Goal: Task Accomplishment & Management: Manage account settings

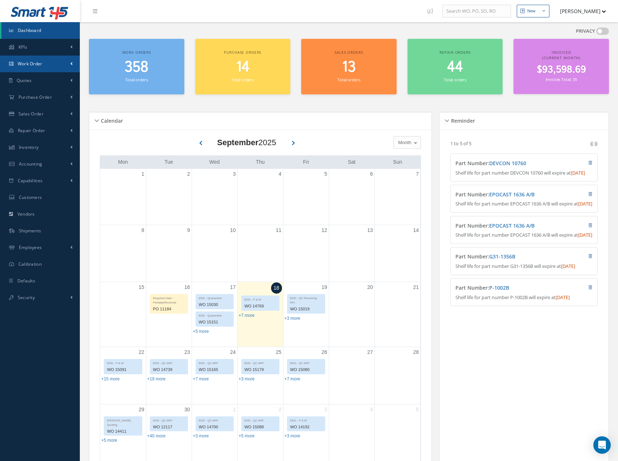
click at [65, 64] on link "Work Order" at bounding box center [40, 64] width 80 height 17
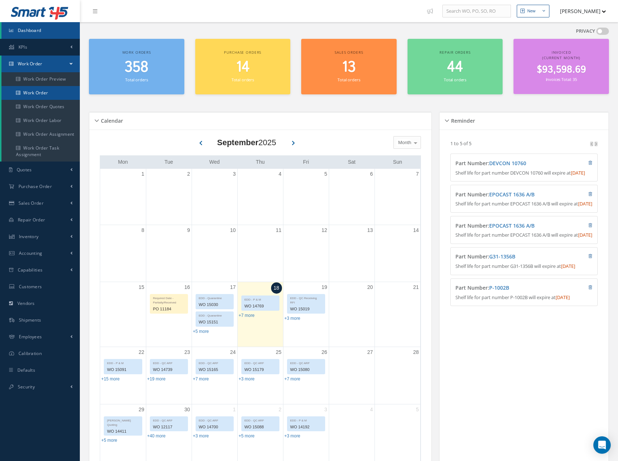
click at [63, 95] on link "Work Order" at bounding box center [40, 93] width 78 height 14
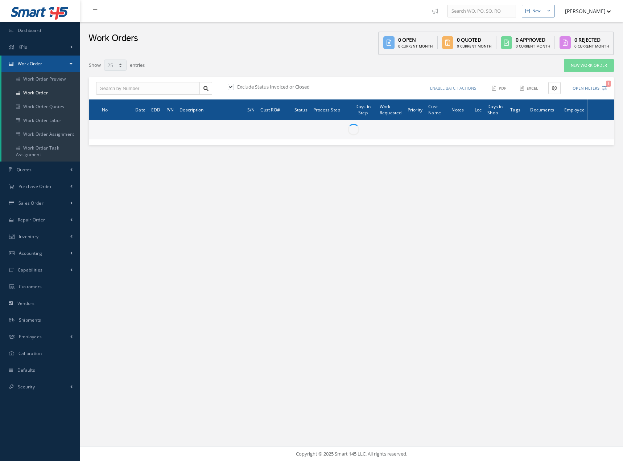
select select "25"
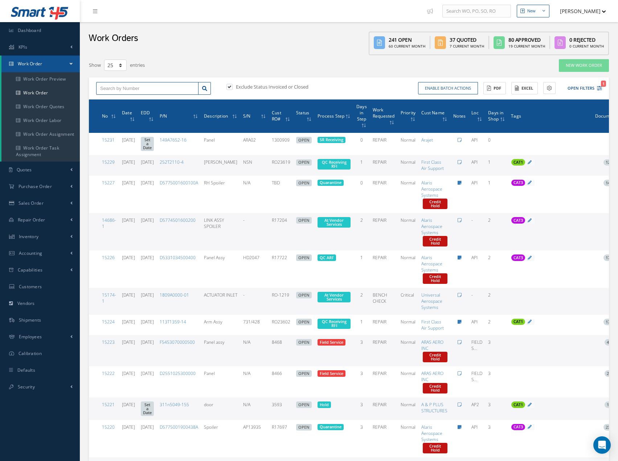
click at [144, 90] on input "text" at bounding box center [147, 88] width 102 height 13
type input "15110"
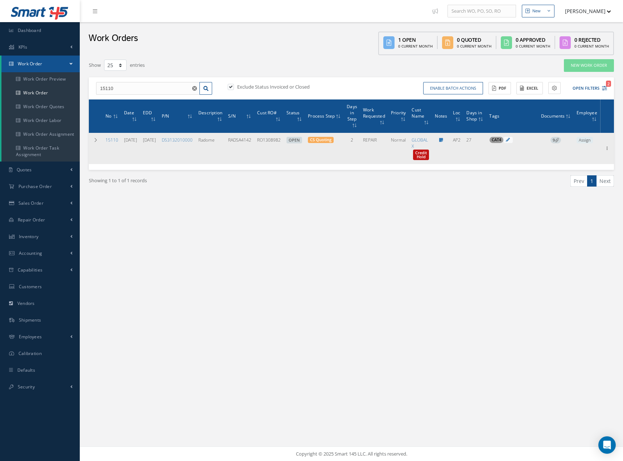
click at [559, 140] on icon at bounding box center [557, 140] width 4 height 4
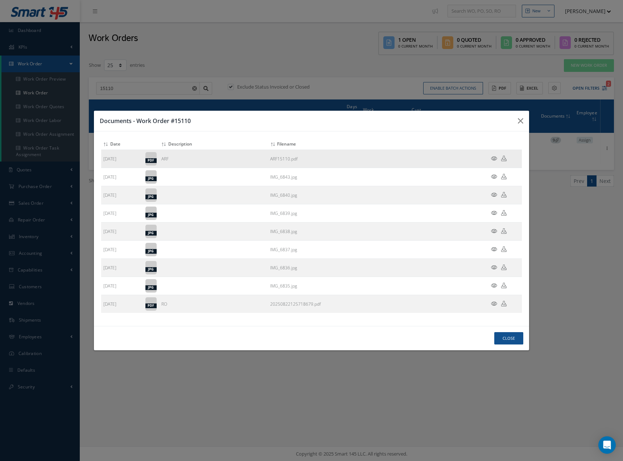
click at [496, 157] on icon at bounding box center [494, 158] width 6 height 5
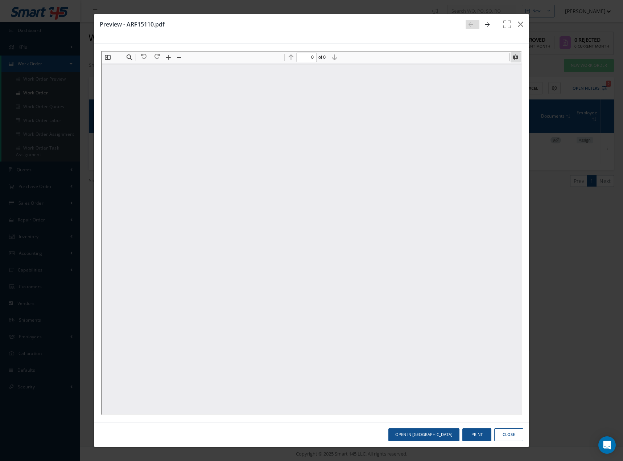
click at [514, 57] on button at bounding box center [515, 57] width 10 height 10
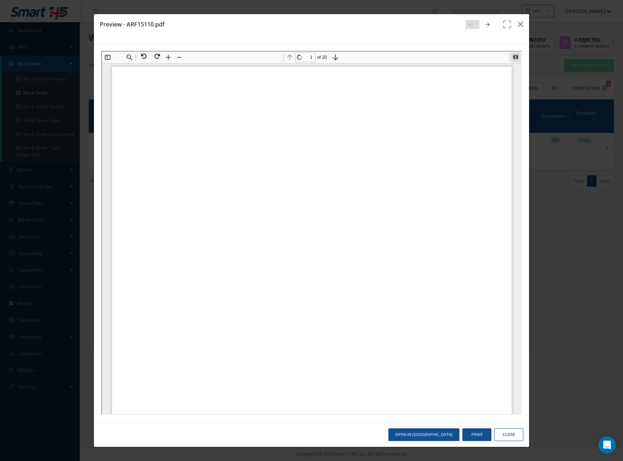
scroll to position [4, 0]
click at [512, 53] on button at bounding box center [515, 57] width 10 height 10
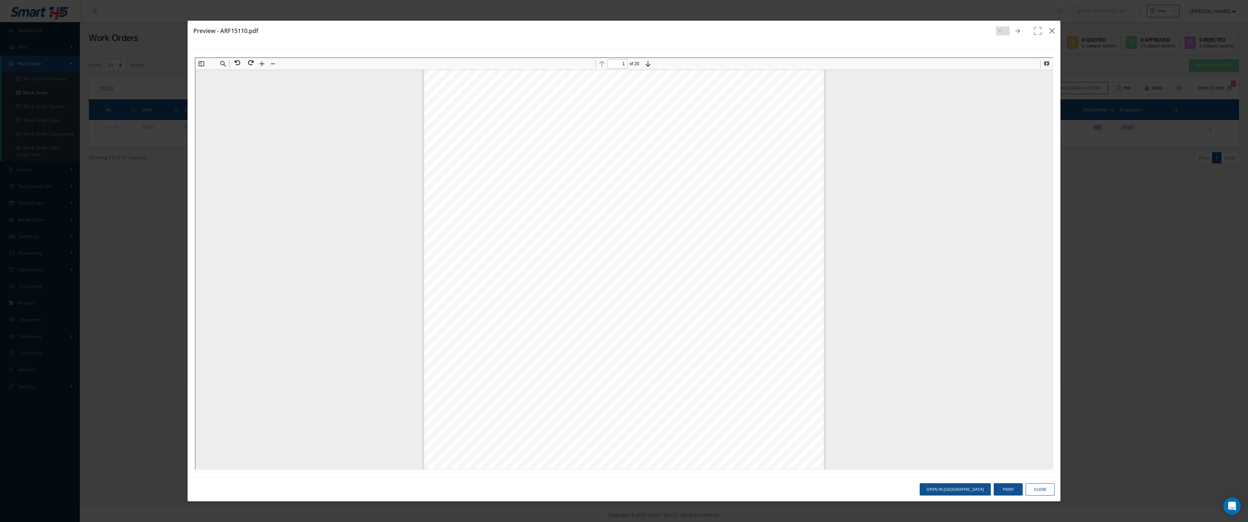
scroll to position [0, 0]
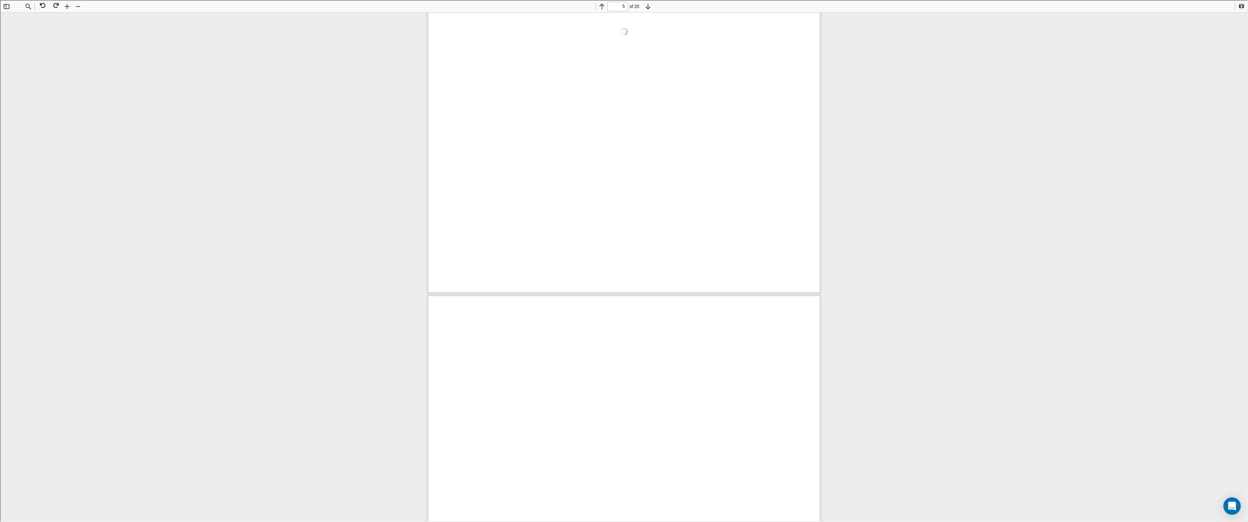
type input "4"
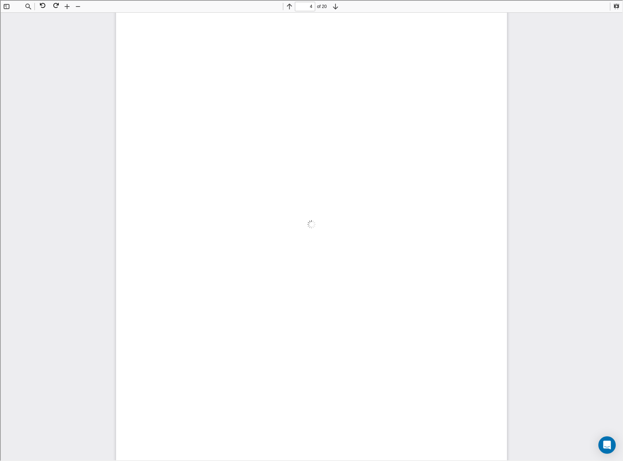
scroll to position [1614, 0]
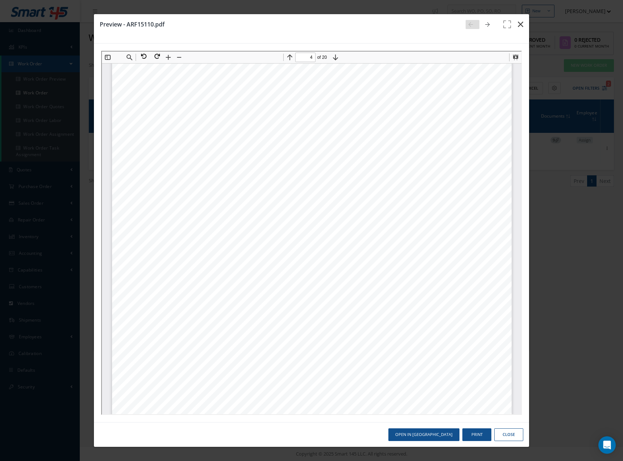
click at [521, 24] on icon "button" at bounding box center [520, 24] width 5 height 9
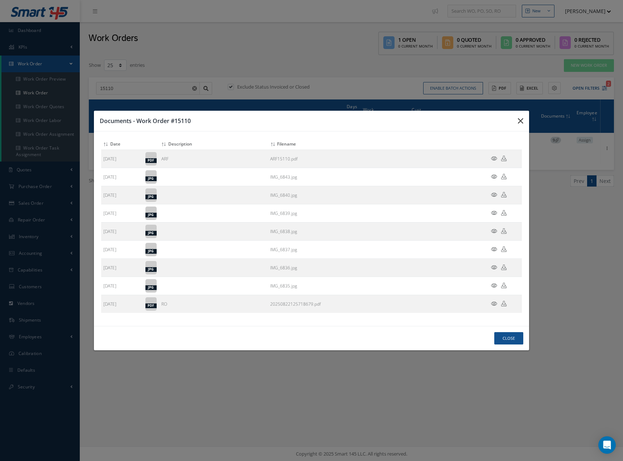
click at [522, 122] on icon "button" at bounding box center [520, 120] width 5 height 9
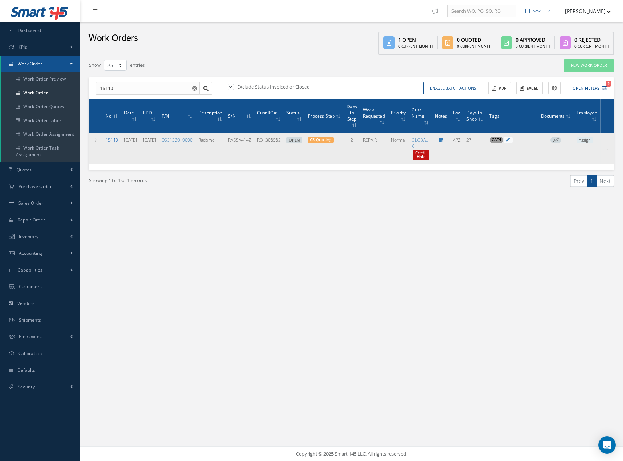
click at [110, 138] on link "15110" at bounding box center [112, 140] width 13 height 6
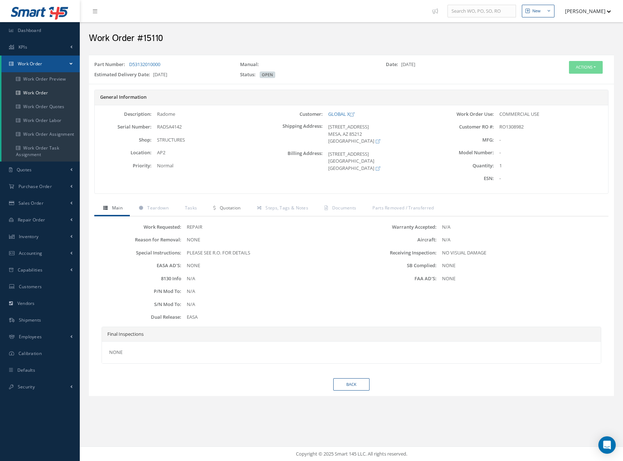
click at [231, 208] on span "Quotation" at bounding box center [230, 208] width 21 height 6
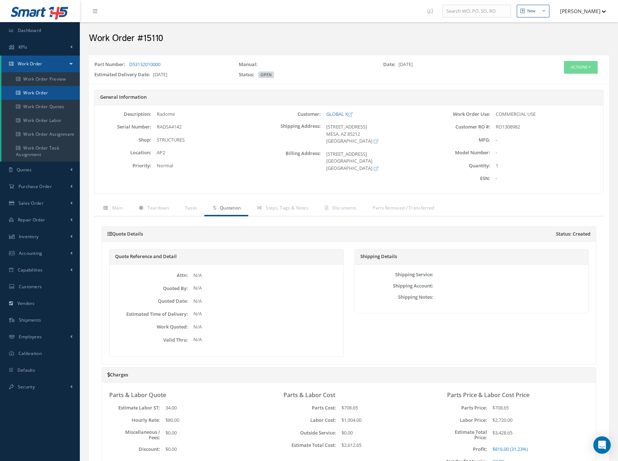
click at [48, 95] on link "Work Order" at bounding box center [40, 93] width 78 height 14
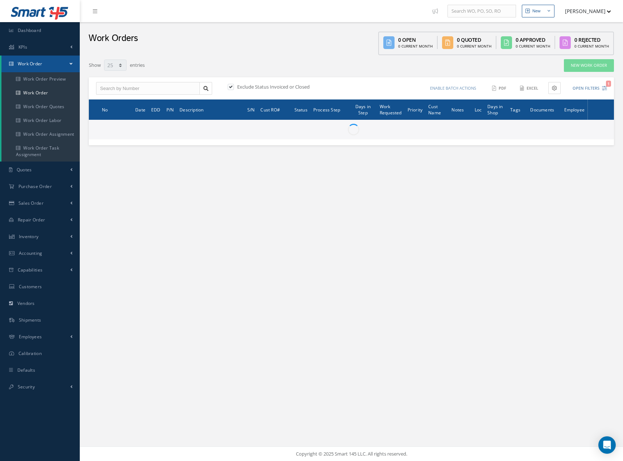
select select "25"
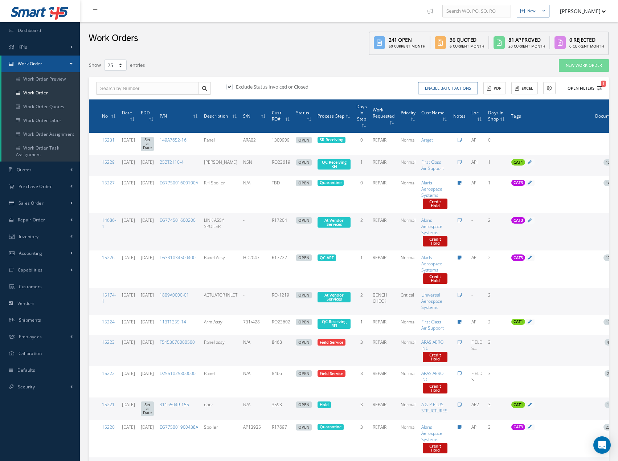
click at [598, 90] on icon "1" at bounding box center [599, 88] width 5 height 5
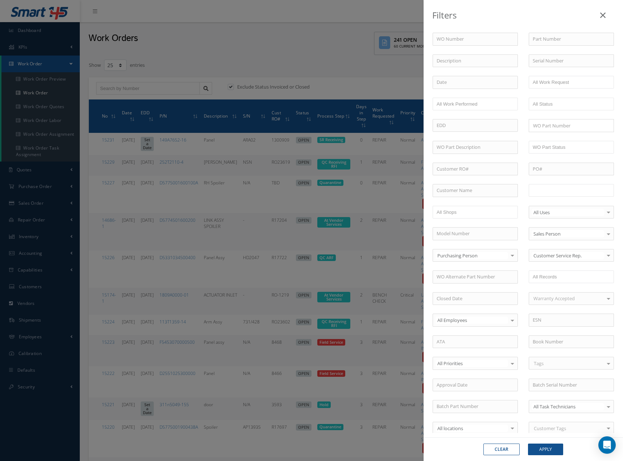
click at [567, 188] on input "text" at bounding box center [556, 190] width 46 height 9
click at [546, 450] on button "Apply" at bounding box center [545, 449] width 35 height 12
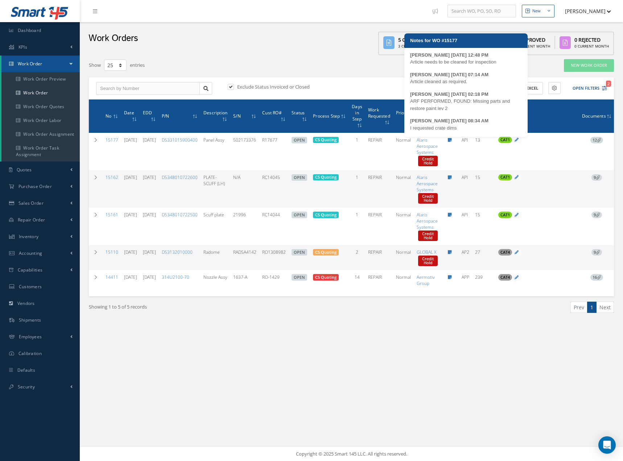
click at [452, 141] on icon at bounding box center [450, 140] width 4 height 4
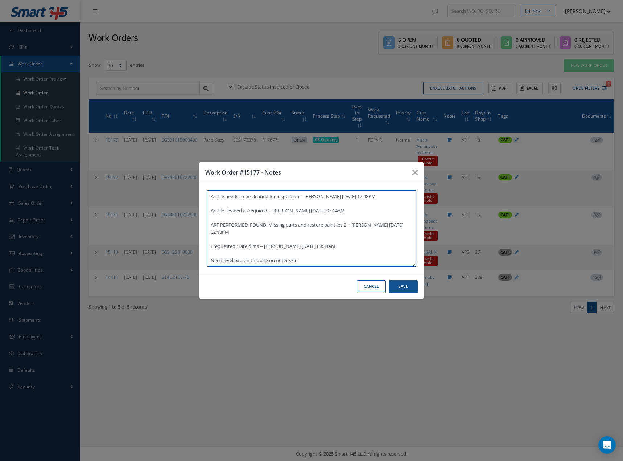
type textarea "Article needs to be cleaned for inspection -- John Lopez 09/06/2025 12:48PM Art…"
click at [404, 285] on button "Save" at bounding box center [403, 286] width 29 height 13
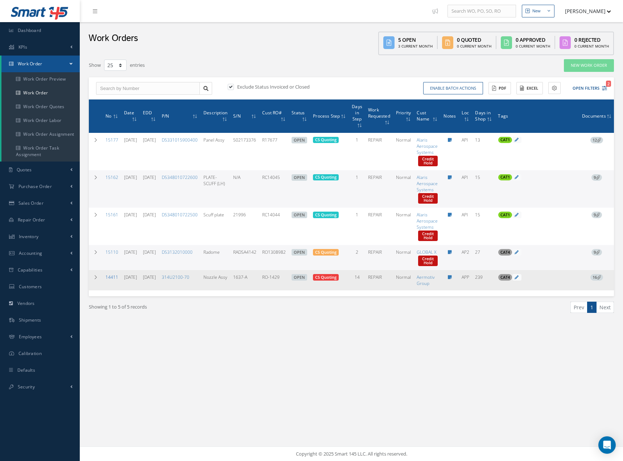
click at [110, 277] on link "14411" at bounding box center [112, 277] width 13 height 6
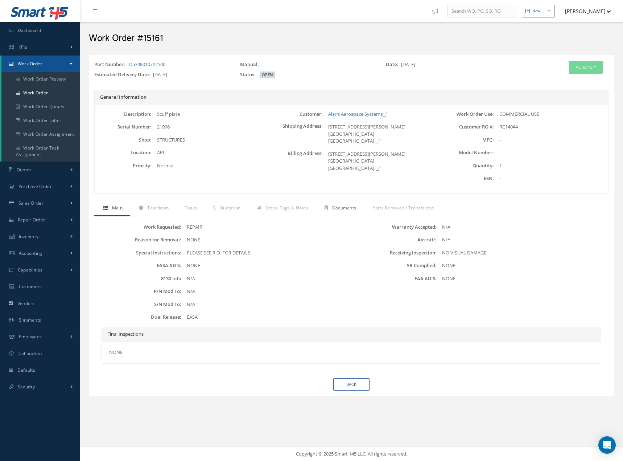
drag, startPoint x: 340, startPoint y: 207, endPoint x: 346, endPoint y: 205, distance: 6.3
click at [341, 207] on span "Documents" at bounding box center [344, 208] width 24 height 6
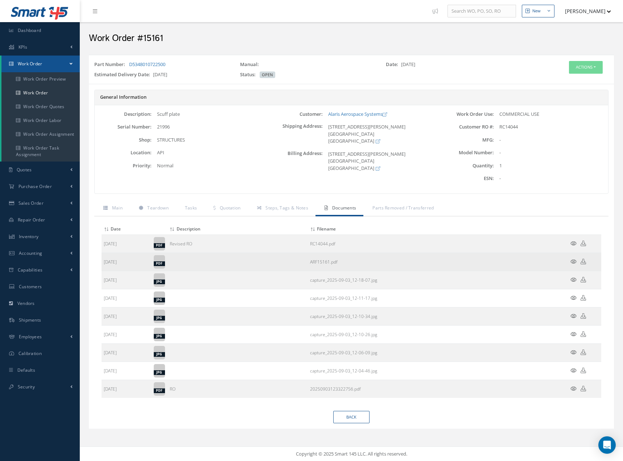
click at [574, 261] on icon at bounding box center [574, 261] width 6 height 5
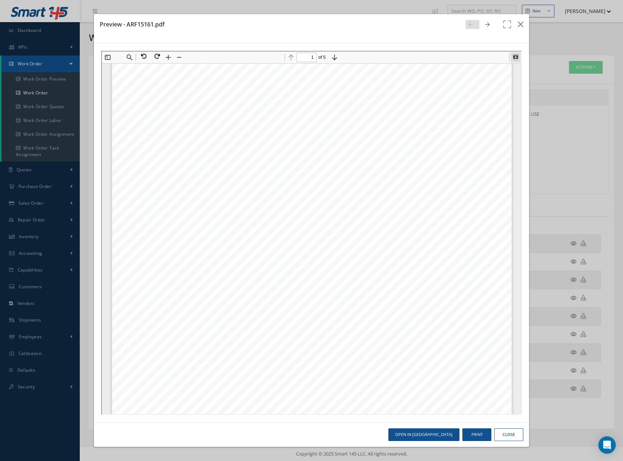
click at [514, 53] on button at bounding box center [515, 57] width 10 height 10
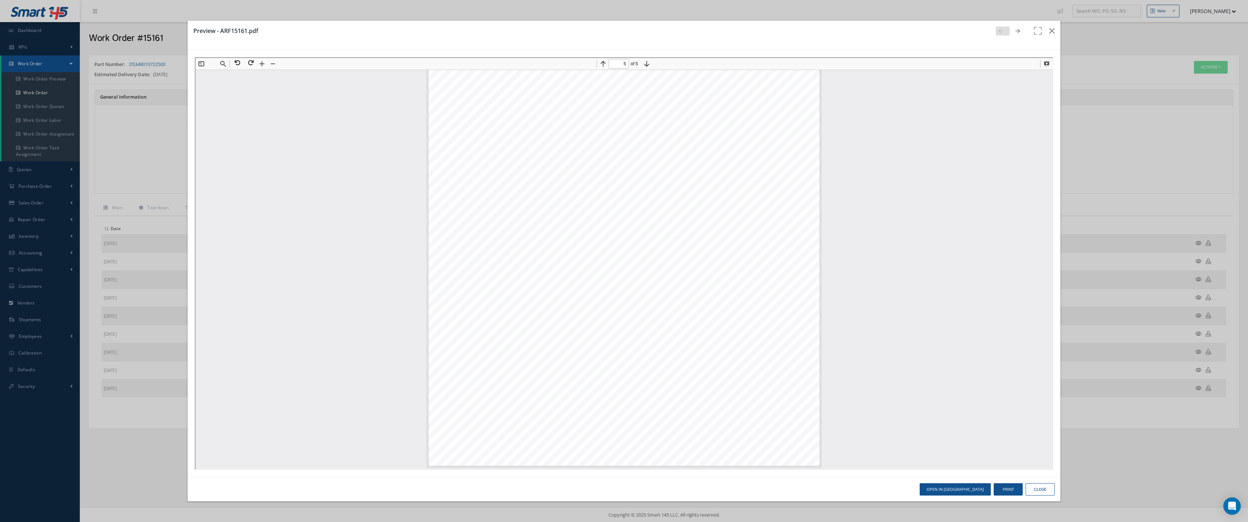
scroll to position [7079, 0]
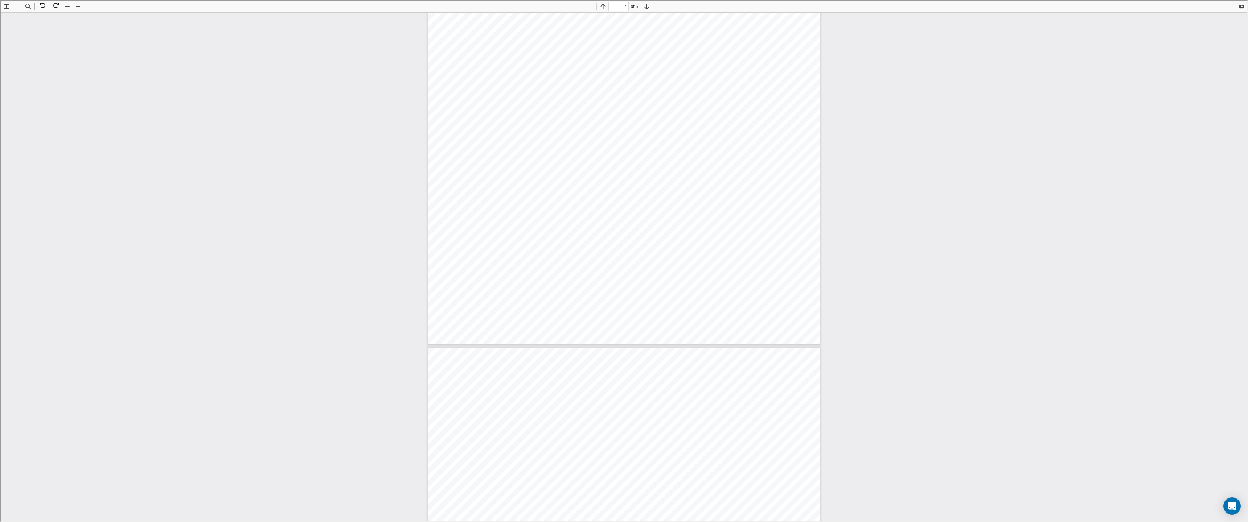
type input "3"
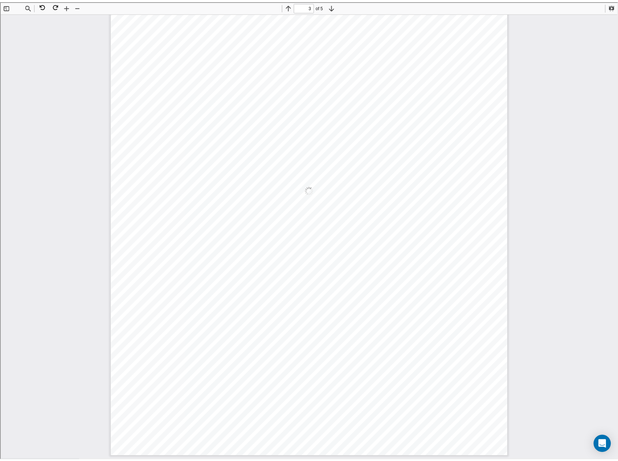
scroll to position [1077, 0]
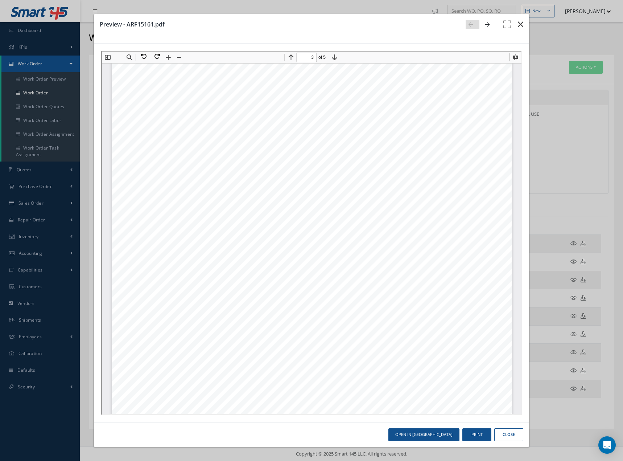
click at [520, 22] on icon "button" at bounding box center [520, 24] width 5 height 9
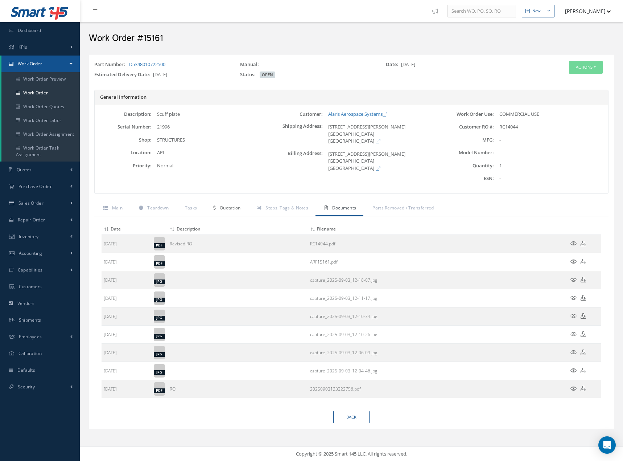
click at [229, 209] on span "Quotation" at bounding box center [230, 208] width 21 height 6
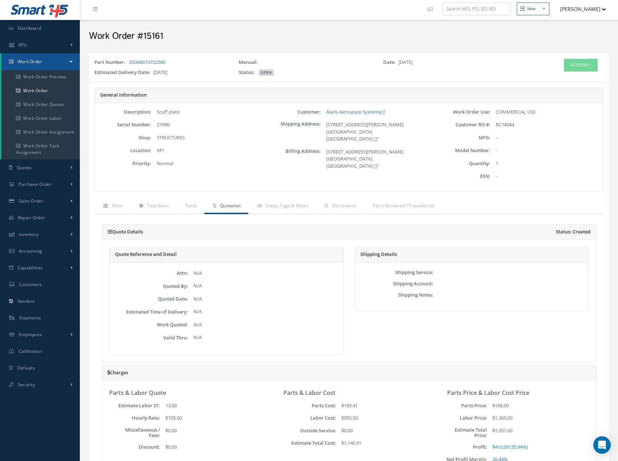
scroll to position [0, 0]
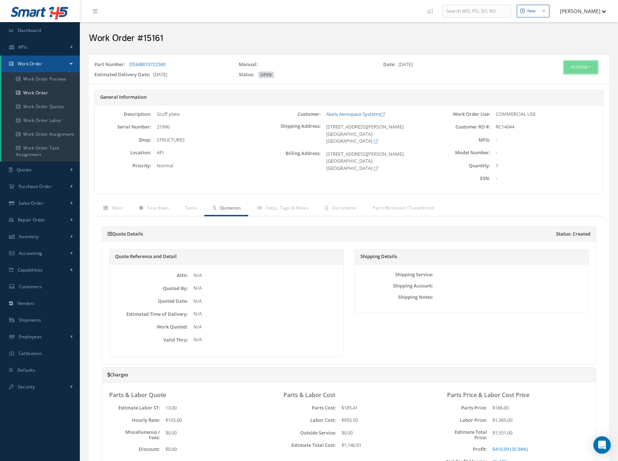
drag, startPoint x: 589, startPoint y: 65, endPoint x: 588, endPoint y: 70, distance: 4.4
click at [589, 65] on button "Actions" at bounding box center [581, 67] width 34 height 13
click at [572, 82] on link "Edit" at bounding box center [570, 81] width 58 height 10
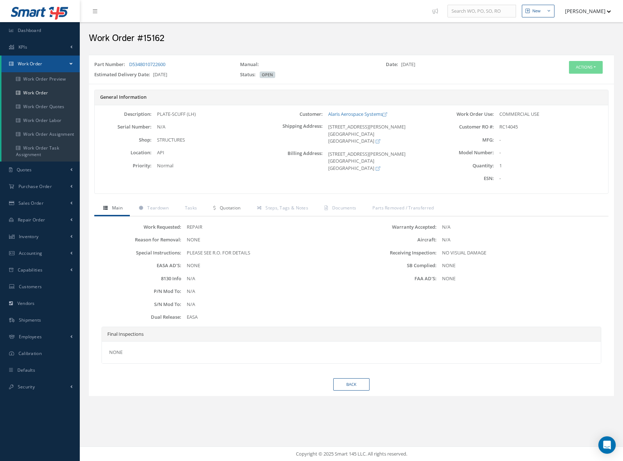
click at [229, 205] on span "Quotation" at bounding box center [230, 208] width 21 height 6
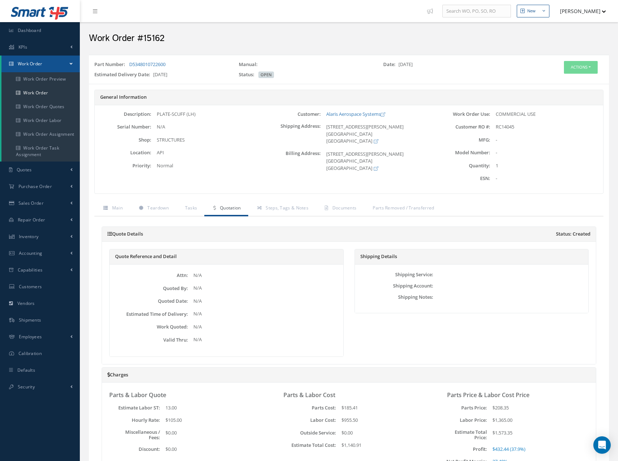
drag, startPoint x: 567, startPoint y: 118, endPoint x: 564, endPoint y: 110, distance: 8.2
drag, startPoint x: 564, startPoint y: 110, endPoint x: 584, endPoint y: 70, distance: 44.3
click at [589, 66] on button "Actions" at bounding box center [581, 67] width 34 height 13
drag, startPoint x: 562, startPoint y: 81, endPoint x: 533, endPoint y: 99, distance: 33.9
click at [560, 82] on link "Edit" at bounding box center [570, 81] width 58 height 10
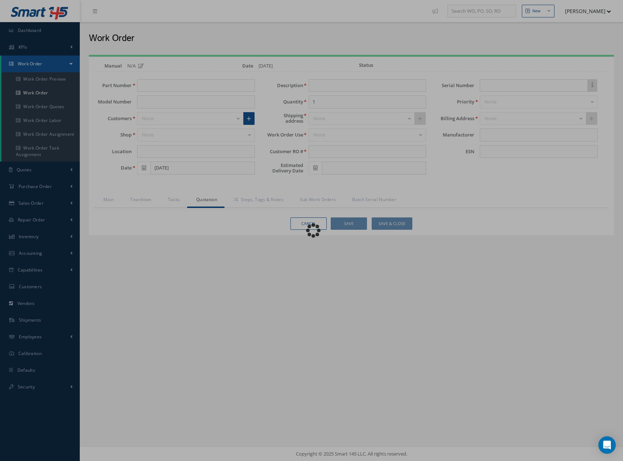
type input "D5348010722500"
type input "API"
type input "[DATE]"
type input "Scuff plate"
type input "RC14044"
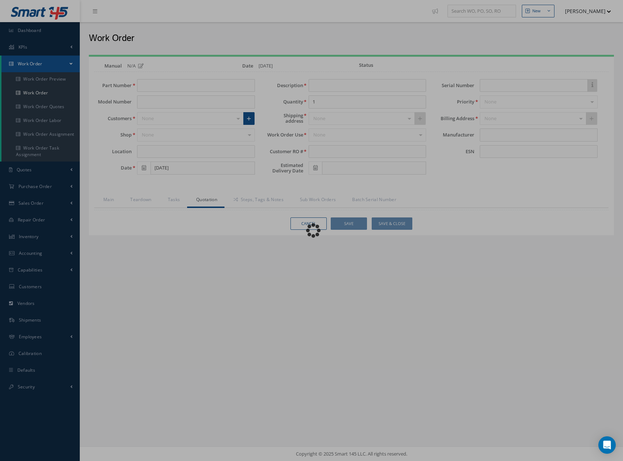
type input "[DATE]"
type input "21996"
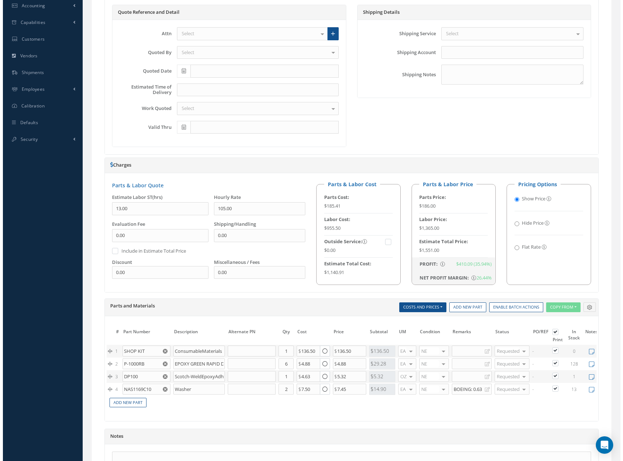
scroll to position [358, 0]
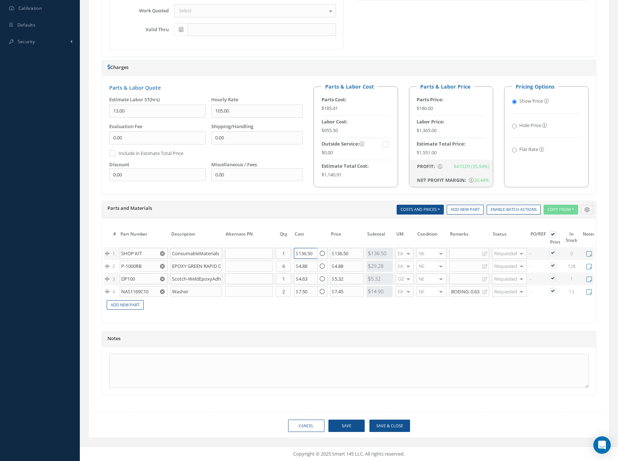
drag, startPoint x: 314, startPoint y: 249, endPoint x: 279, endPoint y: 249, distance: 34.8
click at [282, 249] on tr "1 SHOP KIT ConsumableMaterials Part Number Description Qty in Stock Master Cost…" at bounding box center [359, 253] width 511 height 13
type input "95"
click at [456, 352] on div at bounding box center [349, 370] width 494 height 49
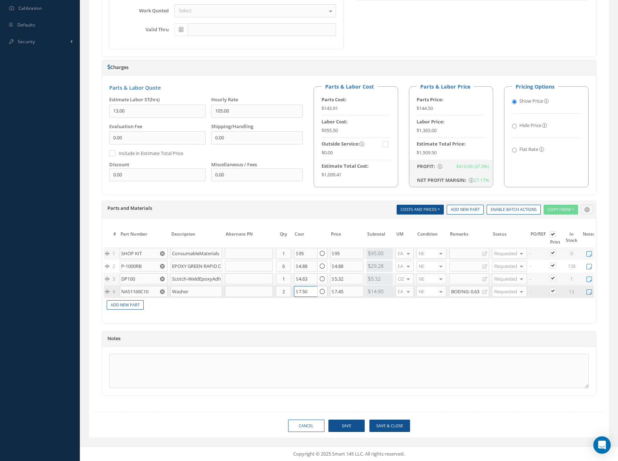
drag, startPoint x: 311, startPoint y: 285, endPoint x: 285, endPoint y: 285, distance: 25.8
click at [285, 285] on tr "4 NAS1169C10 Washer Part Number Description Qty in Stock Master Cost Master Sel…" at bounding box center [359, 291] width 511 height 13
type input "3"
drag, startPoint x: 306, startPoint y: 284, endPoint x: 314, endPoint y: 285, distance: 8.4
click at [306, 286] on input "3" at bounding box center [306, 291] width 24 height 11
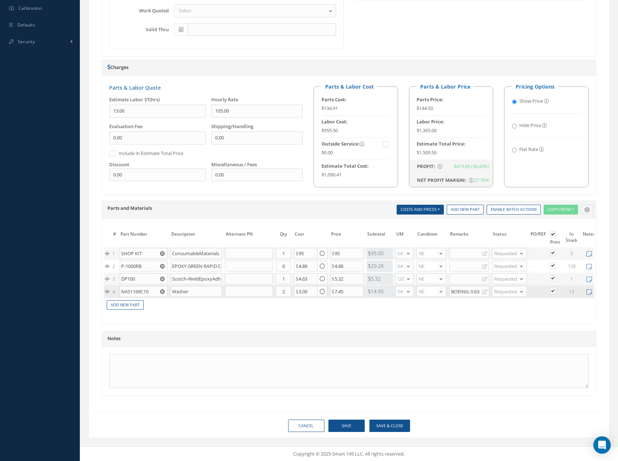
type input "3"
type input "3.00"
click at [477, 304] on td "Add New Part" at bounding box center [333, 304] width 459 height 13
drag, startPoint x: 118, startPoint y: 96, endPoint x: 117, endPoint y: 107, distance: 10.5
click at [118, 104] on input "13.00" at bounding box center [157, 110] width 96 height 13
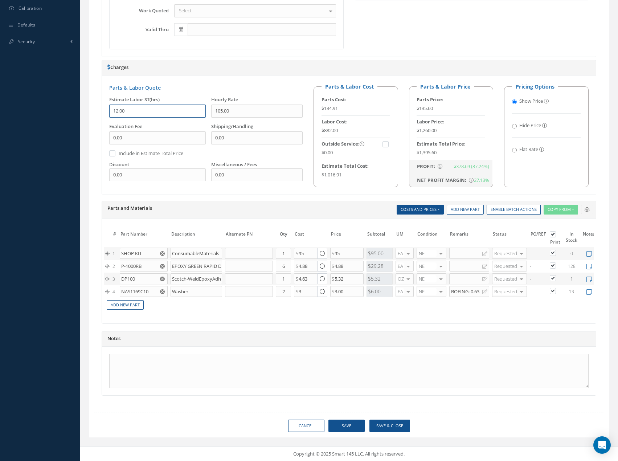
type input "12.00"
drag, startPoint x: 390, startPoint y: 426, endPoint x: 402, endPoint y: 425, distance: 12.0
click at [392, 426] on button "Save & Close" at bounding box center [389, 425] width 41 height 13
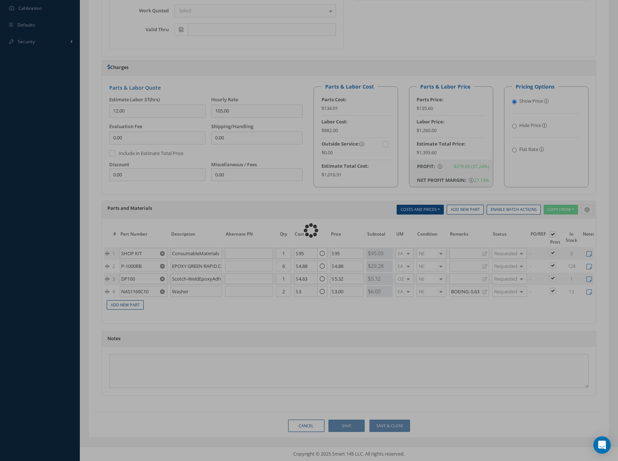
type input "95.00"
type input "3.00"
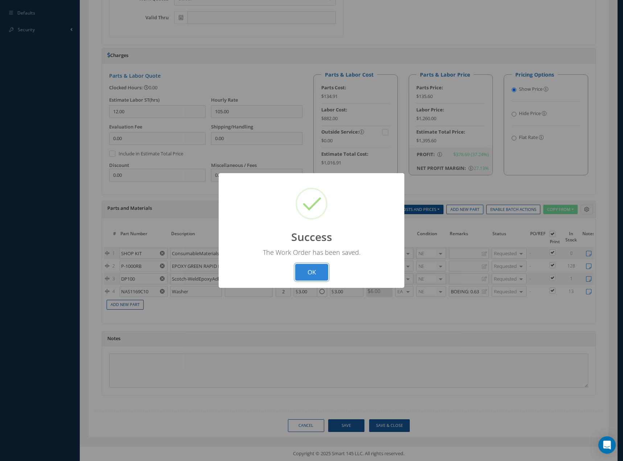
click at [308, 267] on button "OK" at bounding box center [311, 272] width 33 height 17
select select "25"
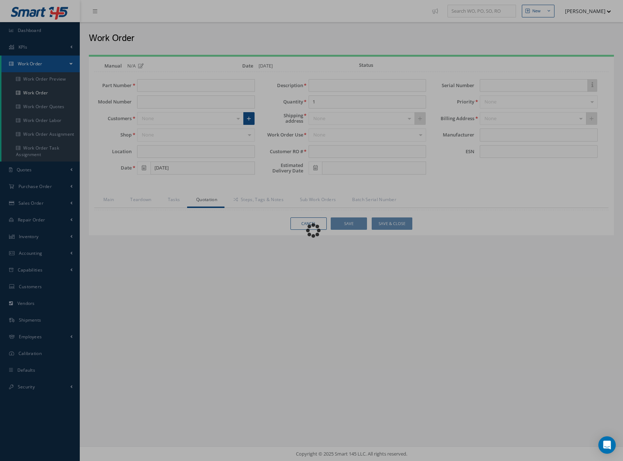
type input "D5348010722600"
type input "API"
type input "[DATE]"
type input "PLATE-SCUFF (LH)"
type input "RC14045"
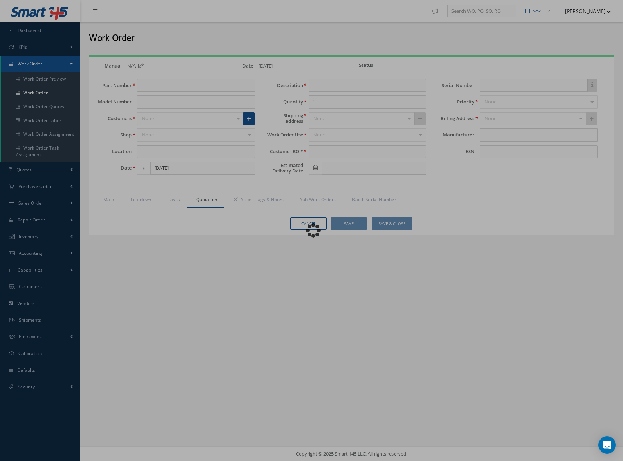
type input "[DATE]"
type input "N/A"
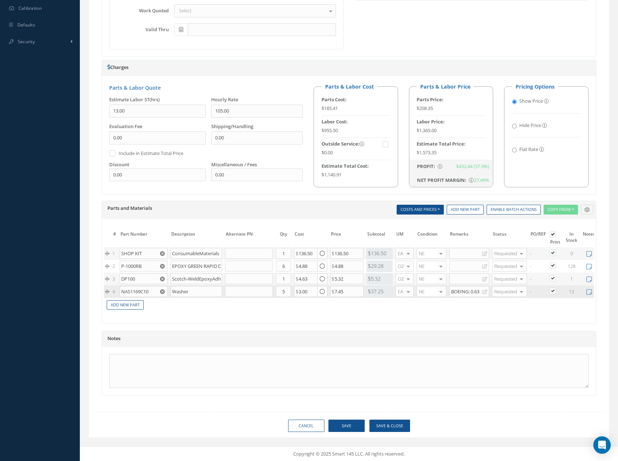
scroll to position [358, 0]
drag, startPoint x: 314, startPoint y: 249, endPoint x: 277, endPoint y: 250, distance: 37.4
click at [279, 250] on tr "1 SHOP KIT ConsumableMaterials Part Number Description Qty in Stock Master Cost…" at bounding box center [359, 253] width 511 height 13
type input "95"
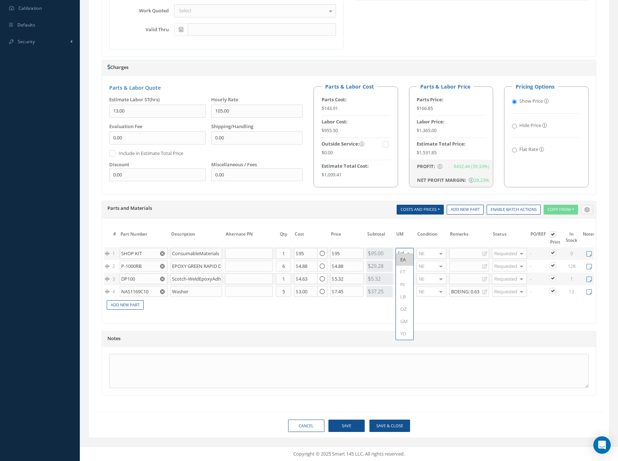
click at [314, 344] on div "Notes" at bounding box center [349, 338] width 494 height 15
drag, startPoint x: 351, startPoint y: 285, endPoint x: 313, endPoint y: 288, distance: 37.5
click at [315, 288] on tr "4 NAS1169C10 Washer Part Number Description Qty in Stock Master Cost Master Sel…" at bounding box center [359, 291] width 511 height 13
type input "3"
type input "0"
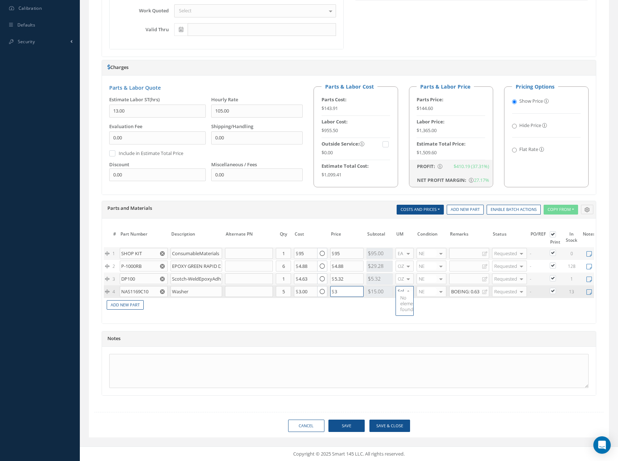
click at [338, 289] on input "3" at bounding box center [346, 291] width 33 height 11
type input "3.00"
drag, startPoint x: 118, startPoint y: 98, endPoint x: 116, endPoint y: 115, distance: 17.1
click at [118, 104] on input "13.00" at bounding box center [157, 110] width 96 height 13
type input "12.00"
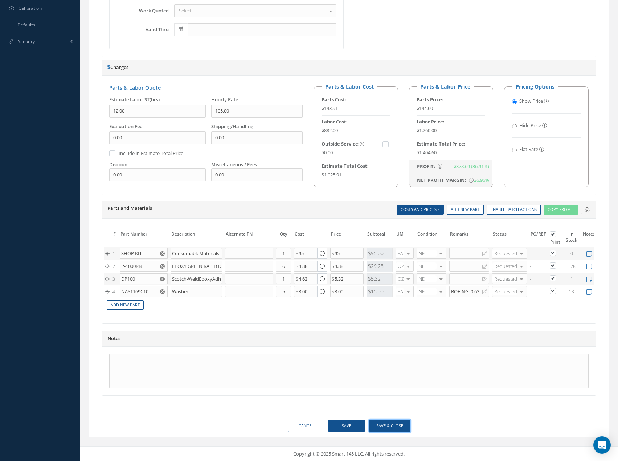
click at [395, 427] on button "Save & Close" at bounding box center [389, 425] width 41 height 13
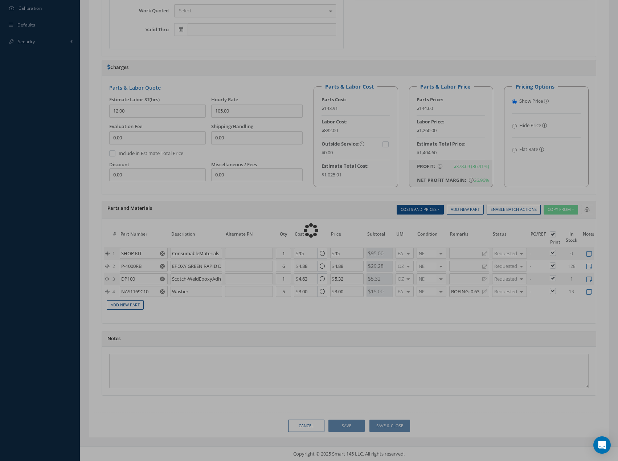
type input "95.00"
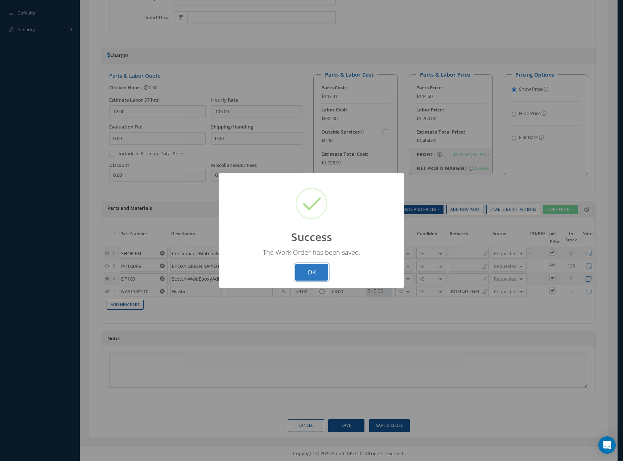
click at [313, 269] on button "OK" at bounding box center [311, 272] width 33 height 17
select select "25"
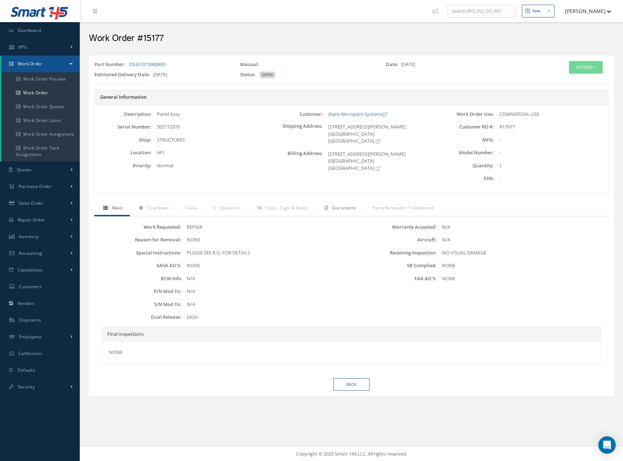
click at [352, 210] on span "Documents" at bounding box center [344, 208] width 24 height 6
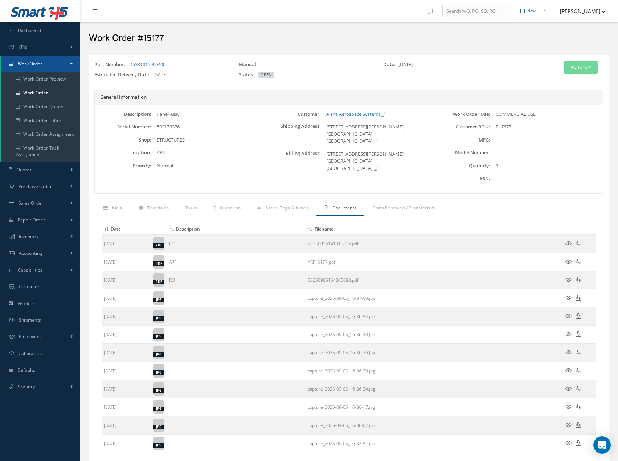
click at [568, 259] on icon at bounding box center [568, 261] width 6 height 5
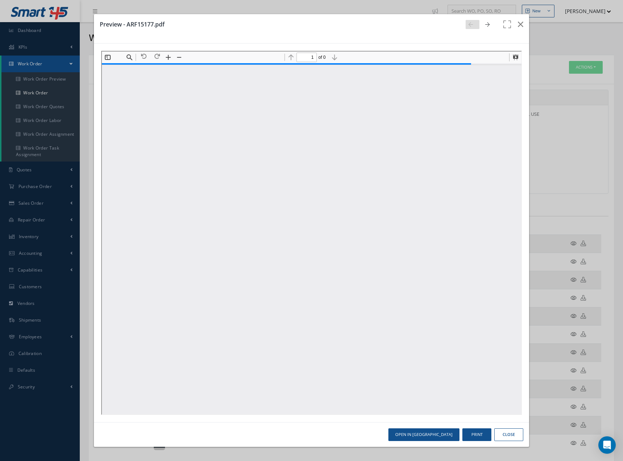
scroll to position [4, 0]
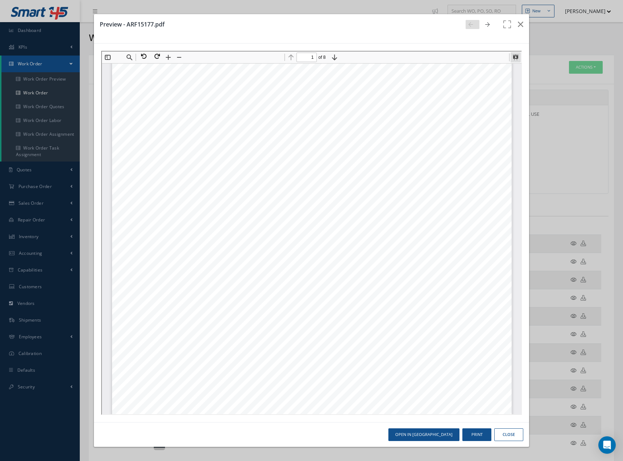
click at [514, 54] on button at bounding box center [515, 57] width 10 height 10
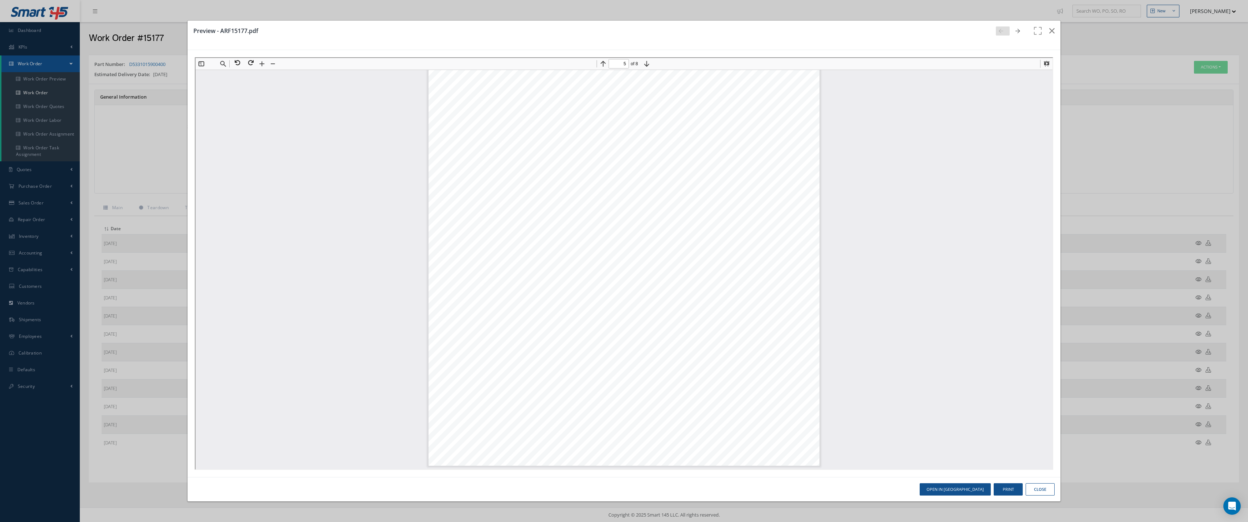
scroll to position [7079, 0]
type input "3"
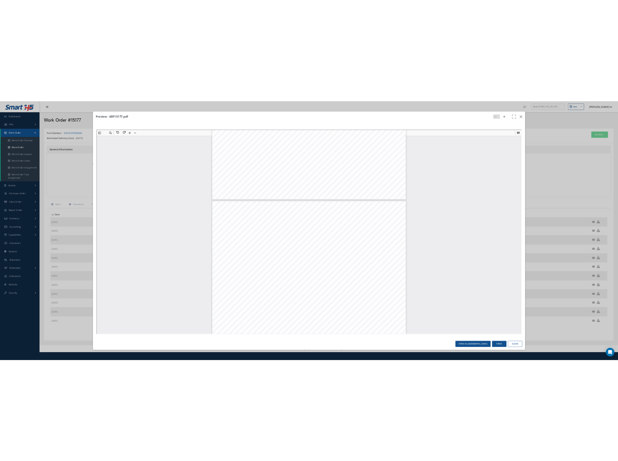
scroll to position [1077, 0]
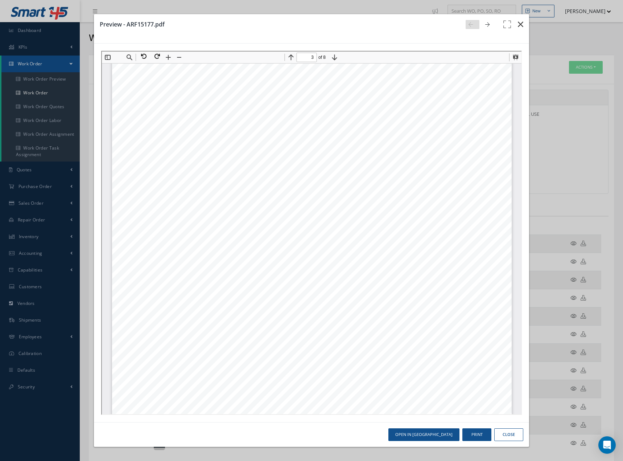
click at [521, 24] on icon "button" at bounding box center [520, 24] width 5 height 9
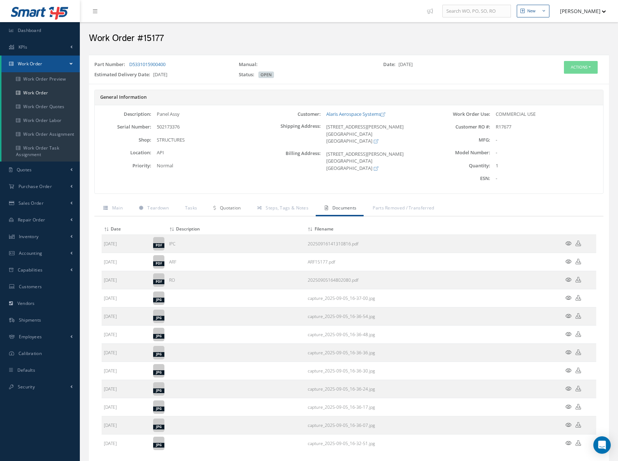
click at [233, 210] on span "Quotation" at bounding box center [230, 208] width 21 height 6
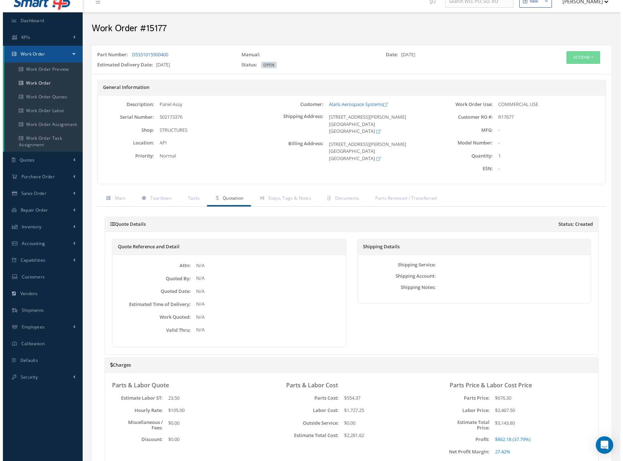
scroll to position [0, 0]
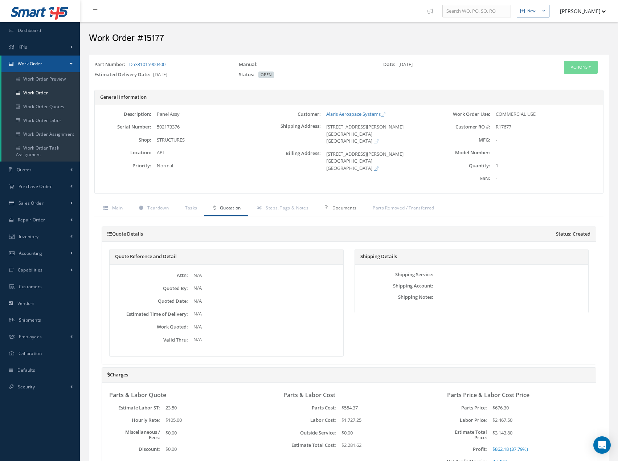
click at [349, 210] on span "Documents" at bounding box center [344, 208] width 24 height 6
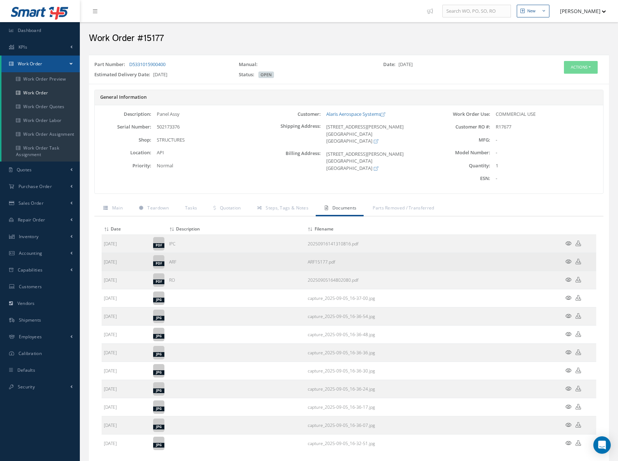
click at [568, 262] on icon at bounding box center [568, 261] width 6 height 5
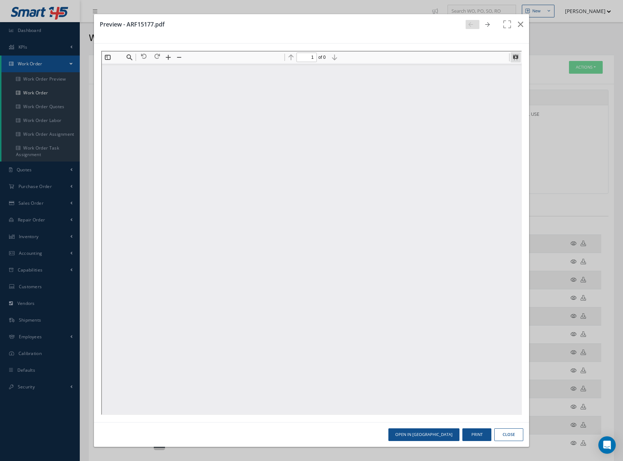
type input "3"
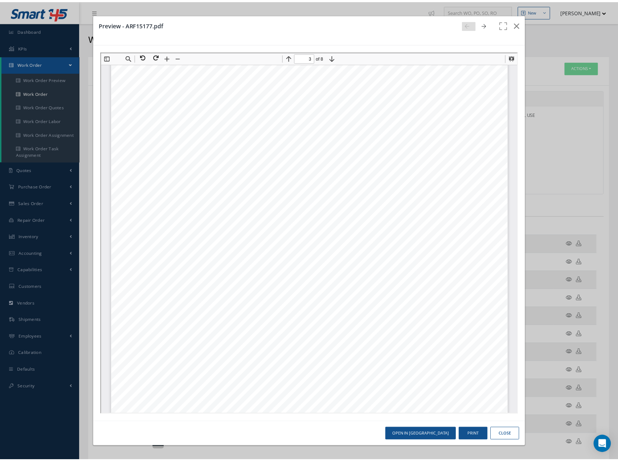
scroll to position [1259, 0]
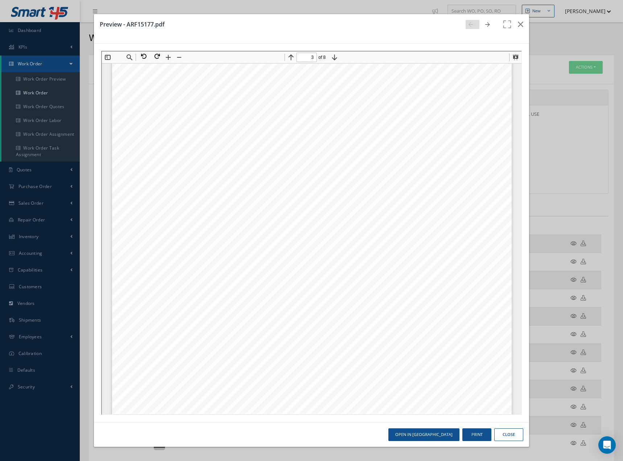
click at [292, 176] on div "ARF15177 Untitled 3 of 8 GVI and tap test performed on outer skin found ok, res…" at bounding box center [311, 147] width 400 height 533
click at [521, 26] on icon "button" at bounding box center [520, 24] width 5 height 9
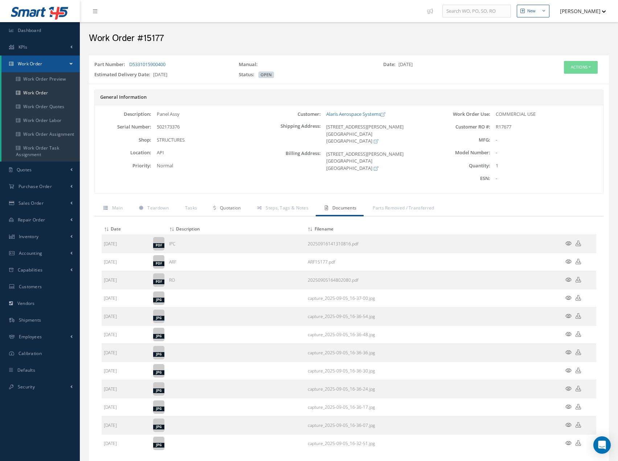
click at [223, 209] on span "Quotation" at bounding box center [230, 208] width 21 height 6
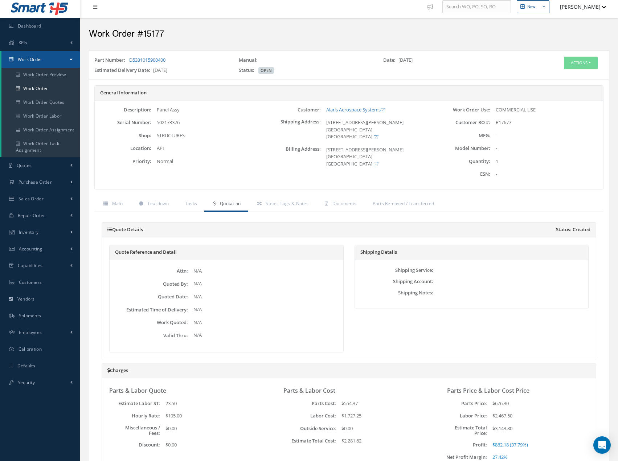
scroll to position [0, 0]
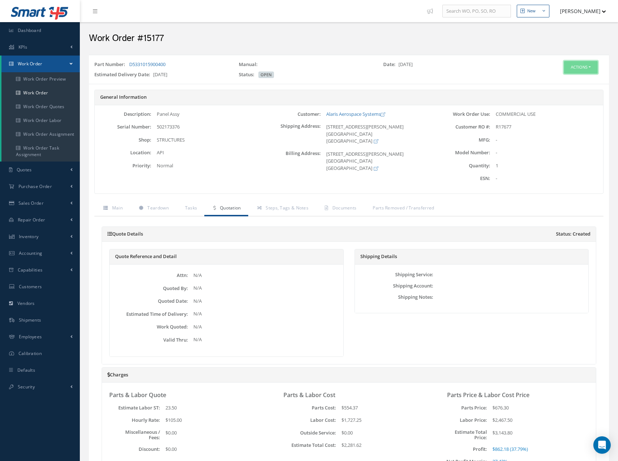
click at [583, 69] on button "Actions" at bounding box center [581, 67] width 34 height 13
click at [564, 82] on link "Edit" at bounding box center [570, 81] width 58 height 10
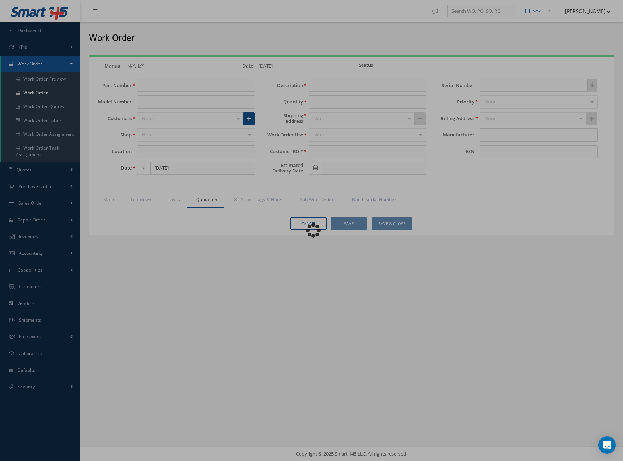
type input "D5331015900400"
type input "API"
type input "09/05/2025"
type input "Panel Assy"
type input "R17677"
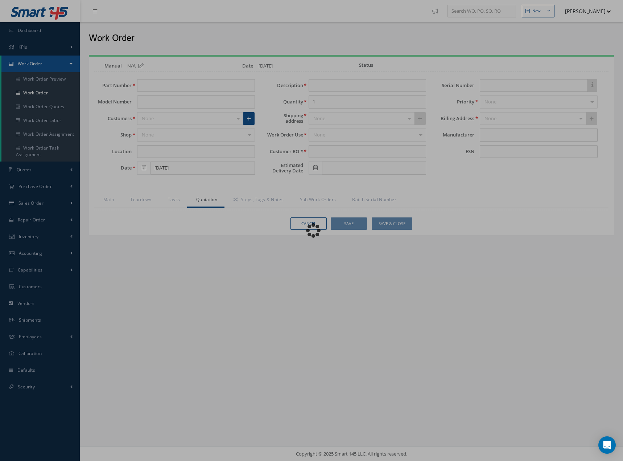
type input "[DATE]"
type input "502173376"
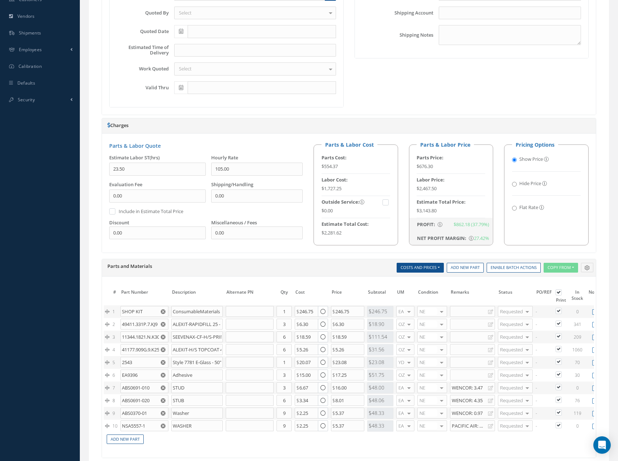
scroll to position [290, 0]
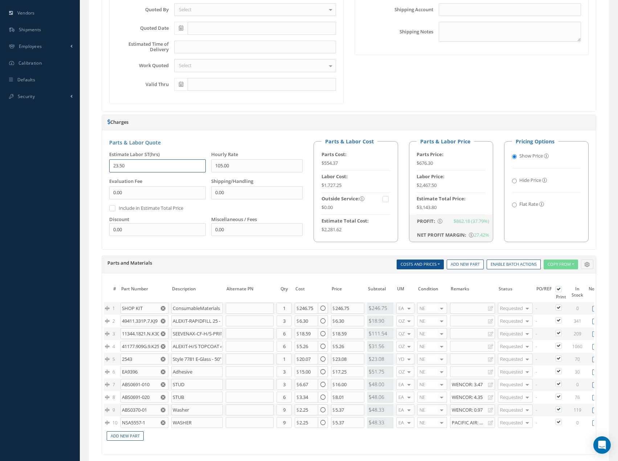
drag, startPoint x: 131, startPoint y: 167, endPoint x: 98, endPoint y: 168, distance: 32.3
click at [98, 168] on div "Print Quote Send Quote Accept Quote Reject Quote Prices Average Parts Price Lab…" at bounding box center [348, 229] width 509 height 621
click at [385, 85] on div "Shipping Details Shipping Service Select Airborne COURIER CUST PICKUP DELIVERY …" at bounding box center [471, 33] width 245 height 143
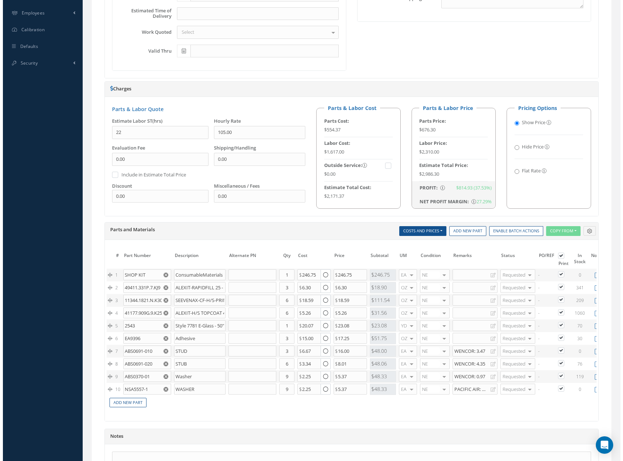
scroll to position [434, 0]
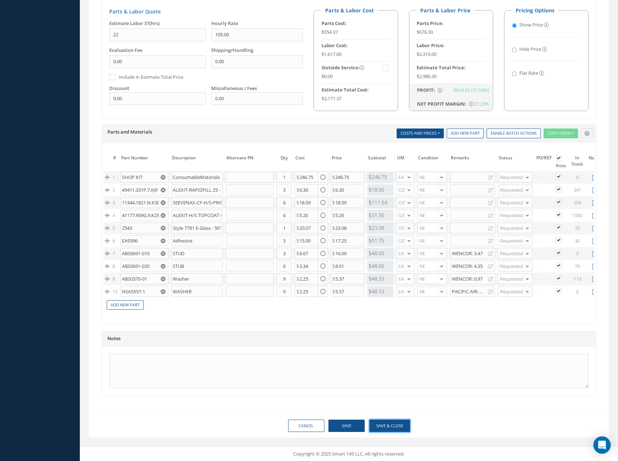
click at [385, 423] on button "Save & Close" at bounding box center [389, 425] width 41 height 13
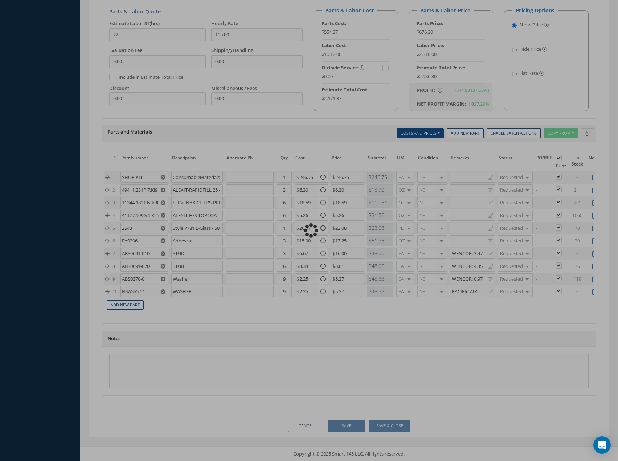
type input "22.00"
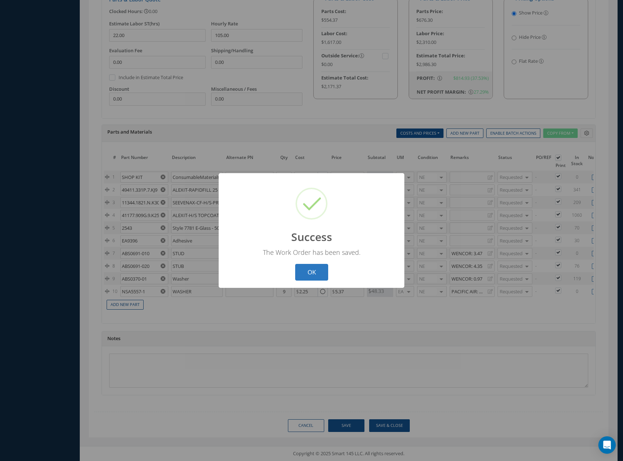
click at [311, 271] on button "OK" at bounding box center [311, 272] width 33 height 17
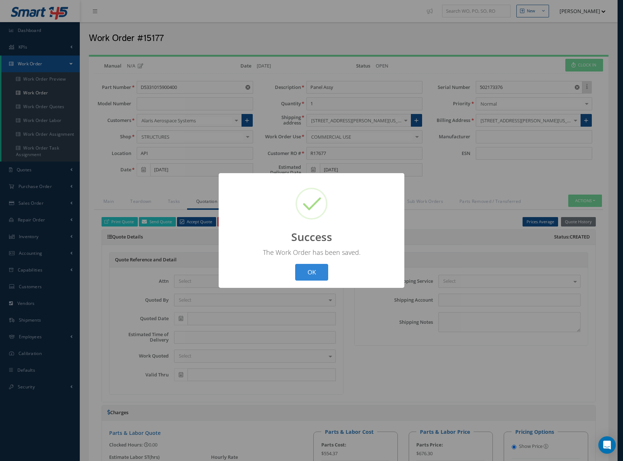
select select "25"
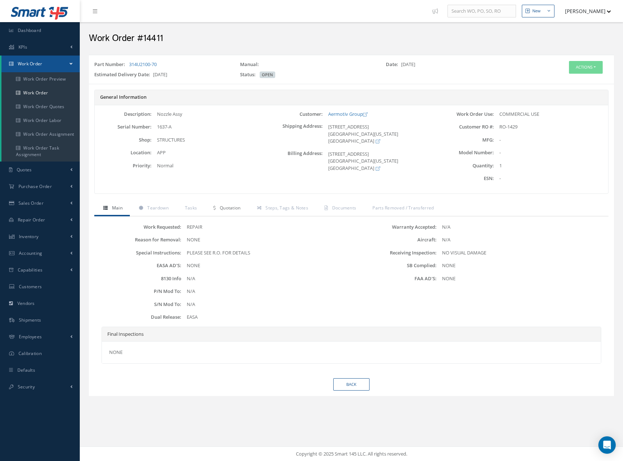
click at [231, 209] on span "Quotation" at bounding box center [230, 208] width 21 height 6
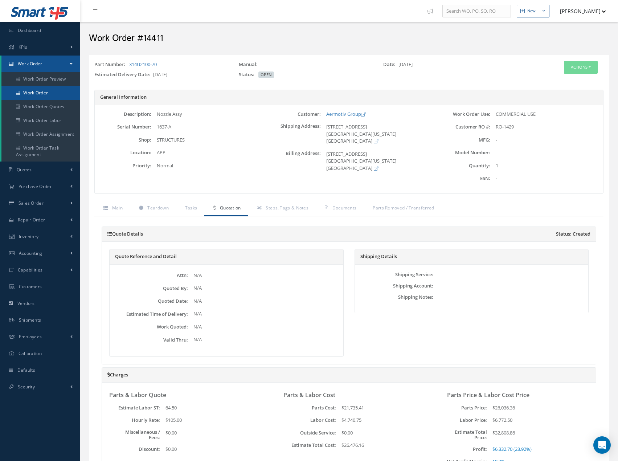
click at [50, 91] on link "Work Order" at bounding box center [40, 93] width 78 height 14
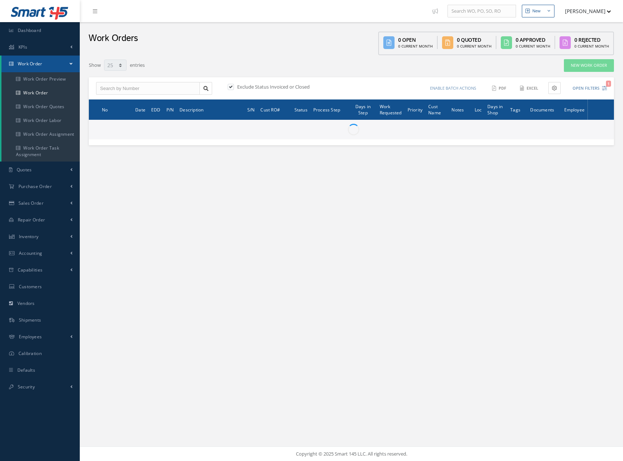
select select "25"
click at [157, 91] on input "text" at bounding box center [148, 88] width 104 height 13
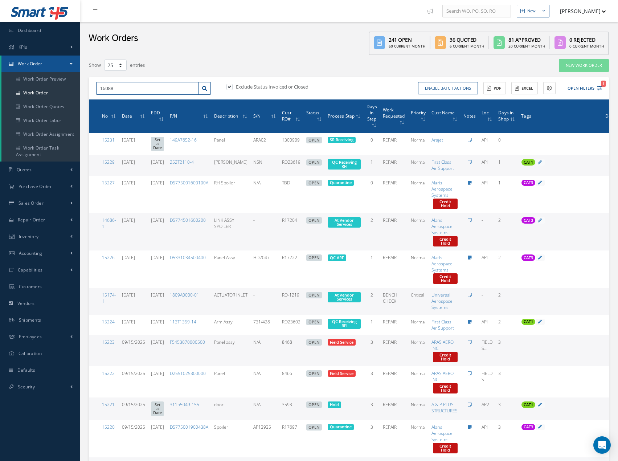
type input "15088"
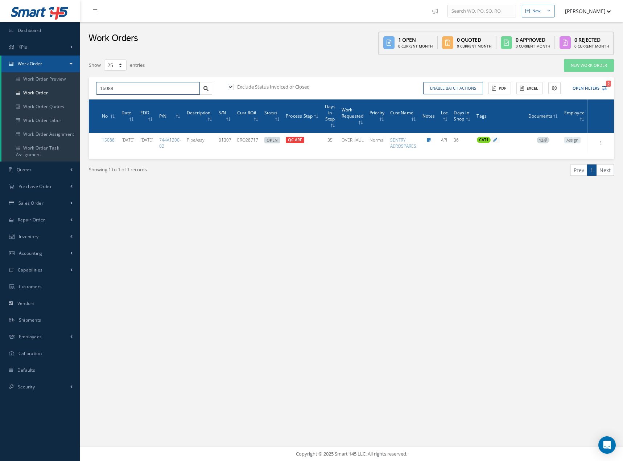
click at [194, 87] on input "15088" at bounding box center [148, 88] width 104 height 13
click at [300, 189] on div "Showing 1 to 1 of 1 records Prev 1 Next" at bounding box center [351, 176] width 536 height 35
